Goal: Information Seeking & Learning: Learn about a topic

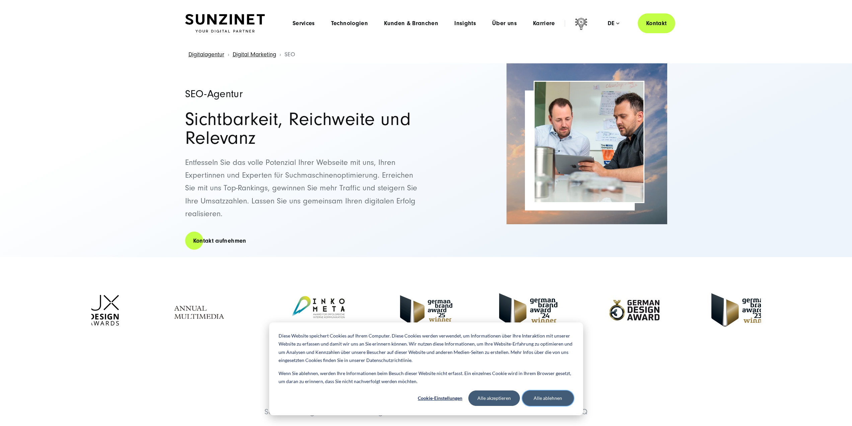
click at [549, 398] on button "Alle ablehnen" at bounding box center [548, 397] width 52 height 15
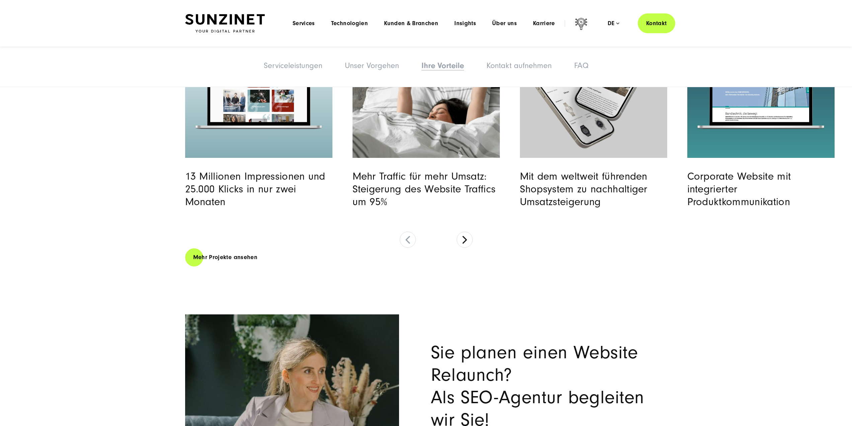
scroll to position [2846, 0]
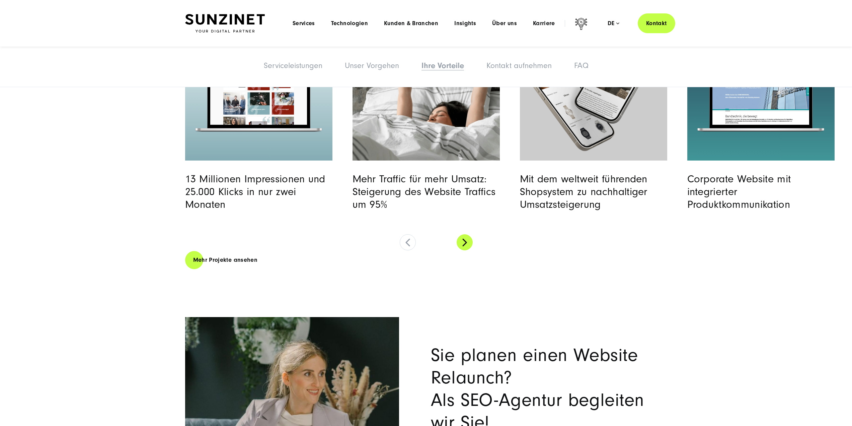
click at [465, 248] on button at bounding box center [465, 242] width 16 height 16
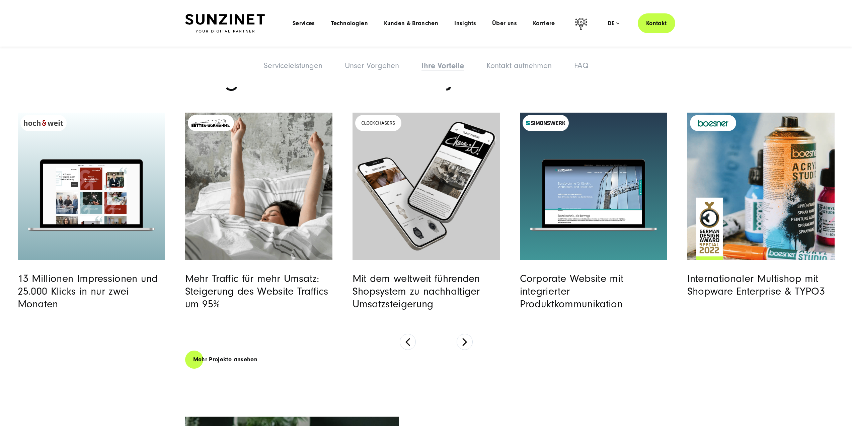
scroll to position [2746, 0]
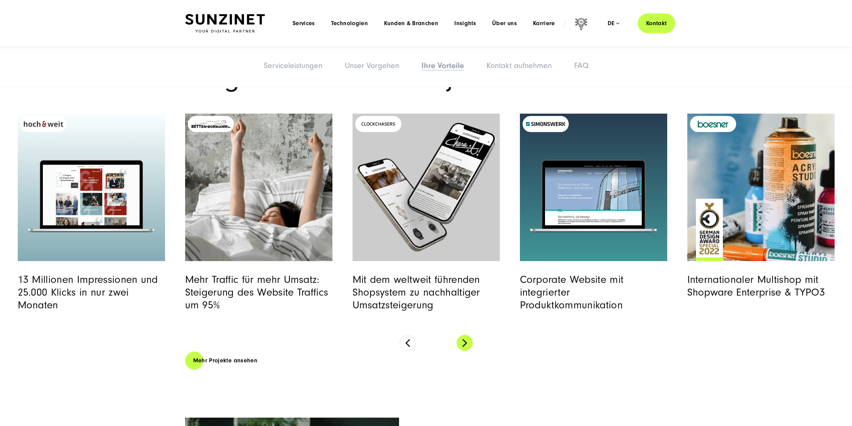
click at [466, 344] on button at bounding box center [465, 342] width 16 height 16
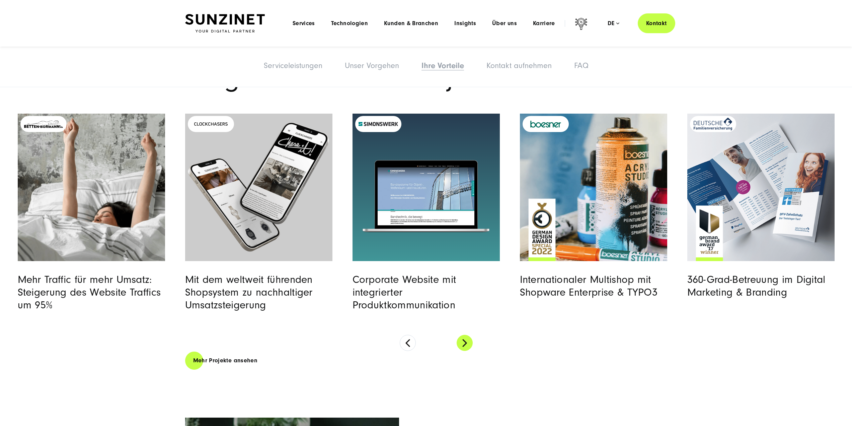
click at [466, 344] on button at bounding box center [465, 342] width 16 height 16
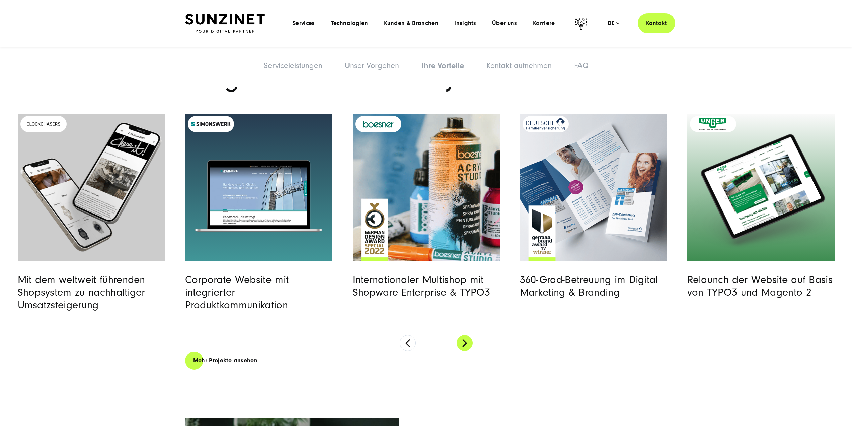
click at [466, 344] on button at bounding box center [465, 342] width 16 height 16
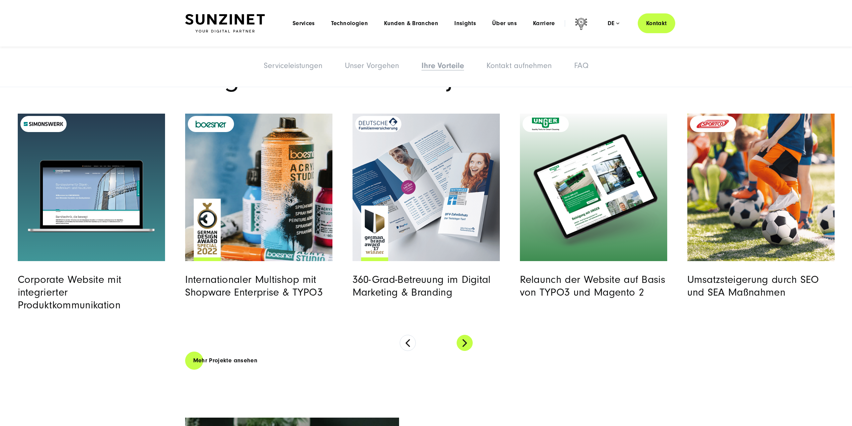
click at [466, 344] on button at bounding box center [465, 342] width 16 height 16
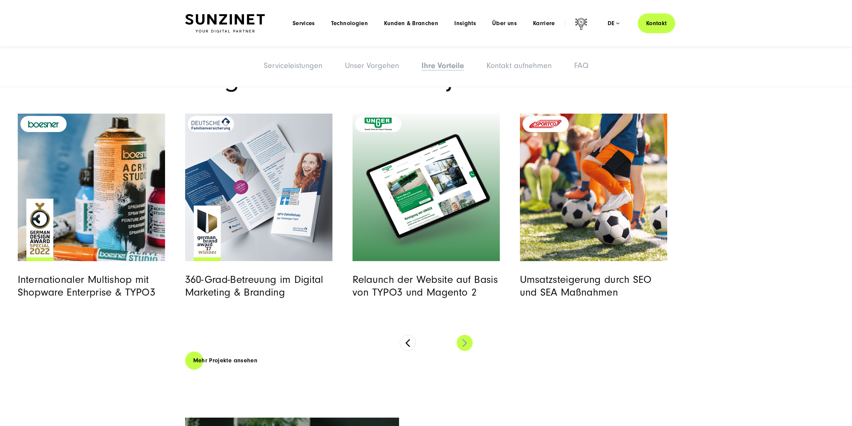
click at [466, 344] on button at bounding box center [465, 342] width 16 height 16
click at [405, 346] on button at bounding box center [408, 342] width 16 height 16
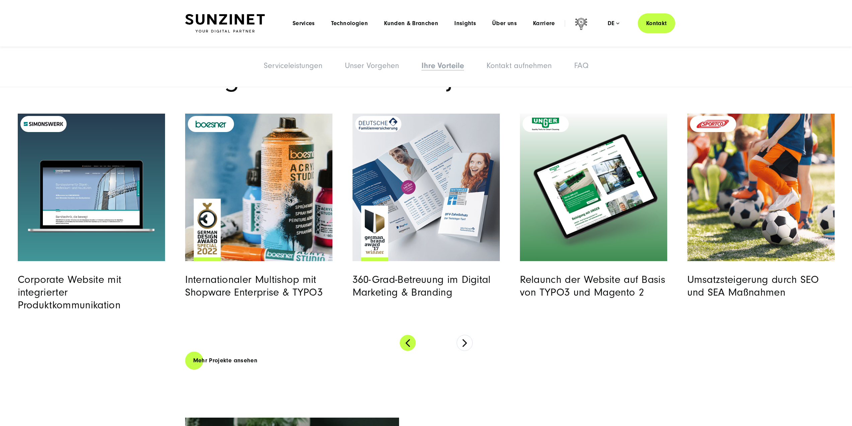
click at [405, 346] on button at bounding box center [408, 342] width 16 height 16
